Goal: Task Accomplishment & Management: Use online tool/utility

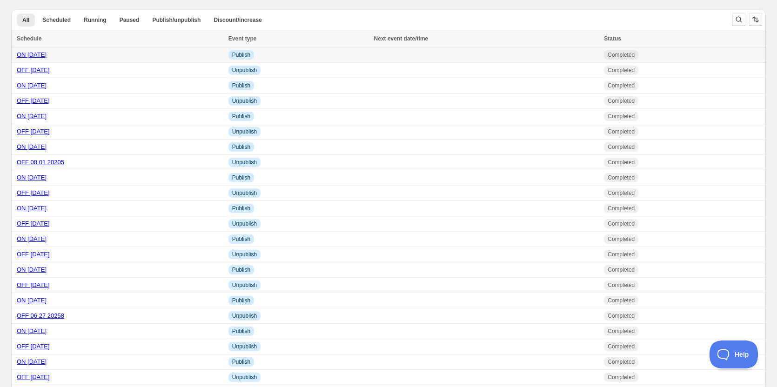
click at [38, 55] on link "ON [DATE]" at bounding box center [32, 54] width 30 height 7
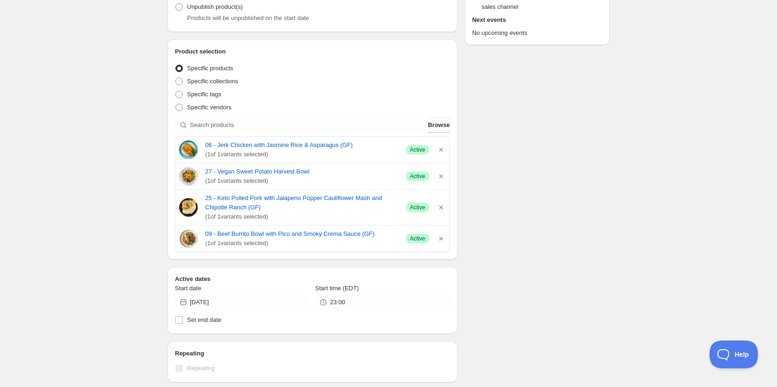
scroll to position [140, 0]
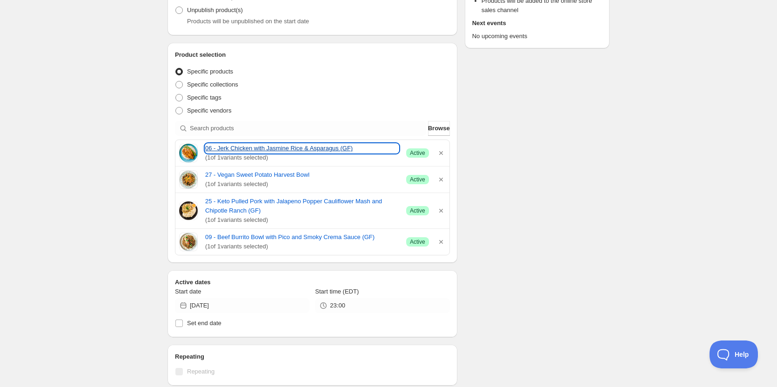
click at [233, 151] on link "06 - Jerk Chicken with Jasmine Rice & Asparagus (GF)" at bounding box center [302, 148] width 194 height 9
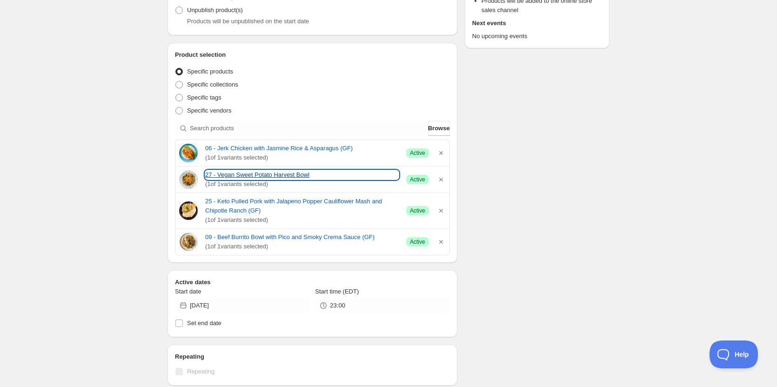
click at [230, 173] on link "27 - Vegan Sweet Potato Harvest Bowl" at bounding box center [302, 174] width 194 height 9
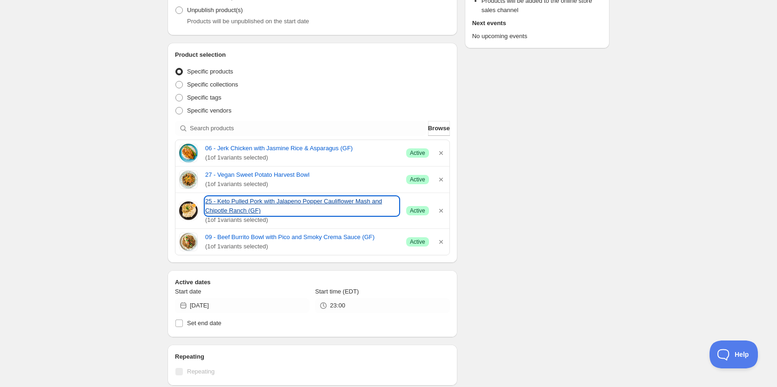
click at [255, 202] on link "25 - Keto Pulled Pork with Jalapeno Popper Cauliflower Mash and Chipotle Ranch …" at bounding box center [302, 206] width 194 height 19
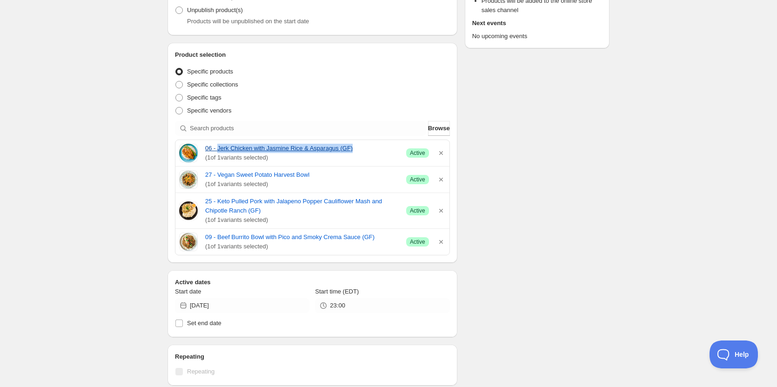
drag, startPoint x: 218, startPoint y: 141, endPoint x: 335, endPoint y: 148, distance: 117.5
click at [367, 146] on div "06 - Jerk Chicken with Jasmine Rice & Asparagus (GF) ( 1 of 1 variants selected…" at bounding box center [312, 153] width 274 height 26
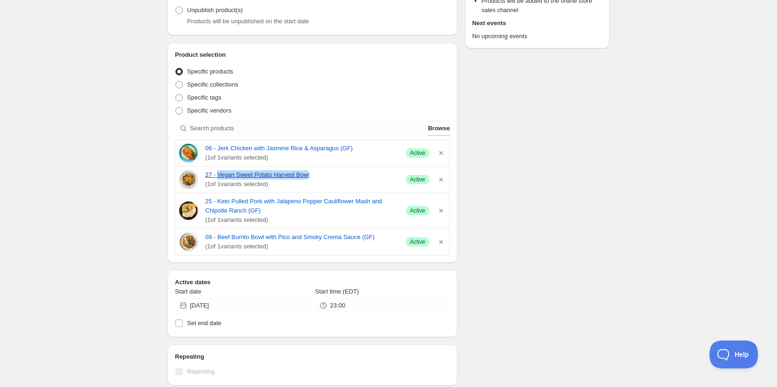
drag, startPoint x: 218, startPoint y: 168, endPoint x: 306, endPoint y: 172, distance: 88.1
click at [306, 172] on div "27 - Vegan Sweet Potato Harvest Bowl ( 1 of 1 variants selected) Success Active" at bounding box center [312, 180] width 274 height 26
click at [562, 101] on div "Schedule name ON [DATE] Your customers won't see this Action Action Publish pro…" at bounding box center [385, 285] width 450 height 794
drag, startPoint x: 218, startPoint y: 168, endPoint x: 310, endPoint y: 170, distance: 92.7
click at [310, 170] on div "27 - Vegan Sweet Potato Harvest Bowl ( 1 of 1 variants selected) Success Active" at bounding box center [312, 180] width 274 height 26
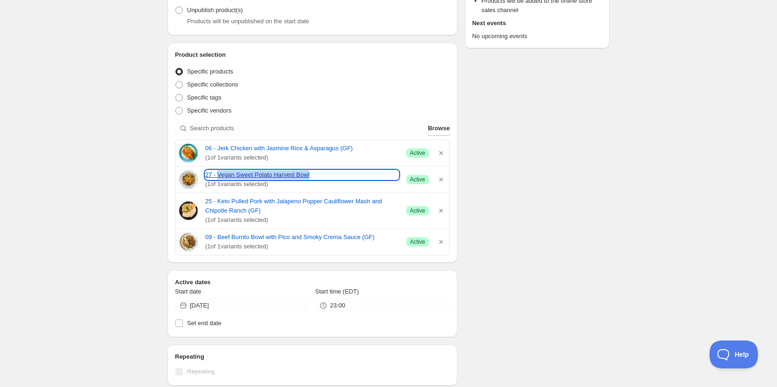
copy link "Vegan Sweet Potato Harvest Bowl"
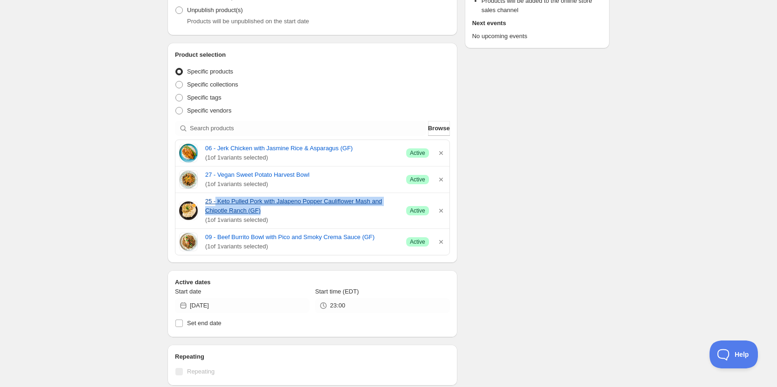
drag, startPoint x: 215, startPoint y: 194, endPoint x: 261, endPoint y: 210, distance: 48.4
click at [261, 210] on div "25 - Keto Pulled Pork with Jalapeno Popper Cauliflower Mash and Chipotle Ranch …" at bounding box center [312, 210] width 274 height 35
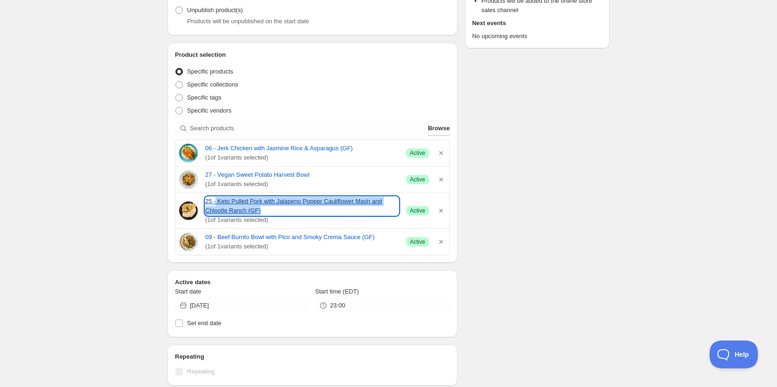
copy link "Keto Pulled Pork with Jalapeno Popper Cauliflower Mash and Chipotle Ranch (GF)"
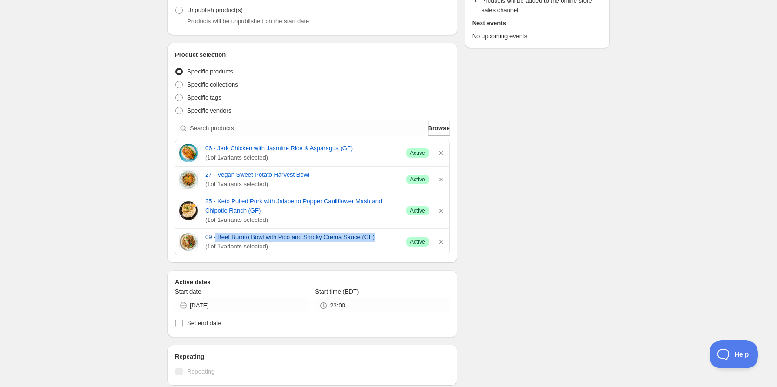
drag, startPoint x: 216, startPoint y: 231, endPoint x: 385, endPoint y: 239, distance: 168.2
click at [385, 239] on div "09 - Beef Burrito Bowl with Pico and Smoky Crema Sauce (GF) ( 1 of 1 variants s…" at bounding box center [312, 242] width 274 height 26
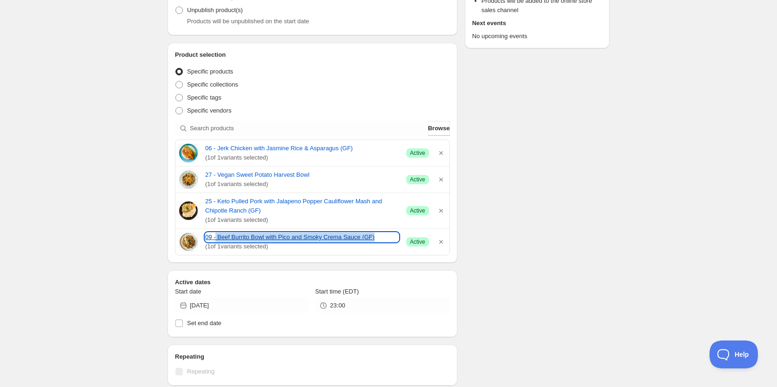
copy link "Beef Burrito Bowl with Pico and Smoky Crema Sauce (GF)"
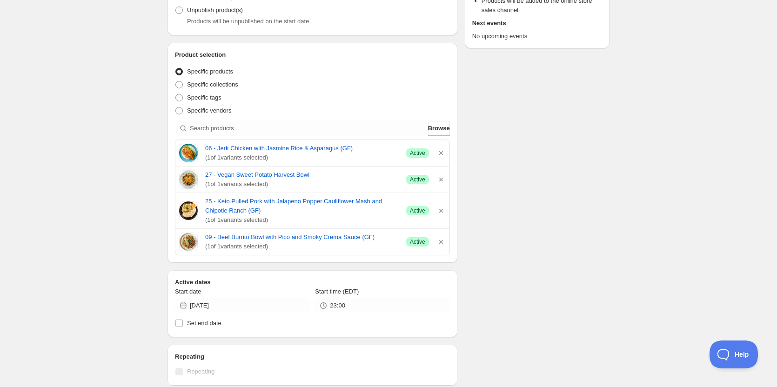
click at [111, 180] on div "ON [DATE]. This page is ready ON [DATE] Completed Duplicate Activate Deactivate…" at bounding box center [388, 280] width 777 height 840
